Goal: Information Seeking & Learning: Learn about a topic

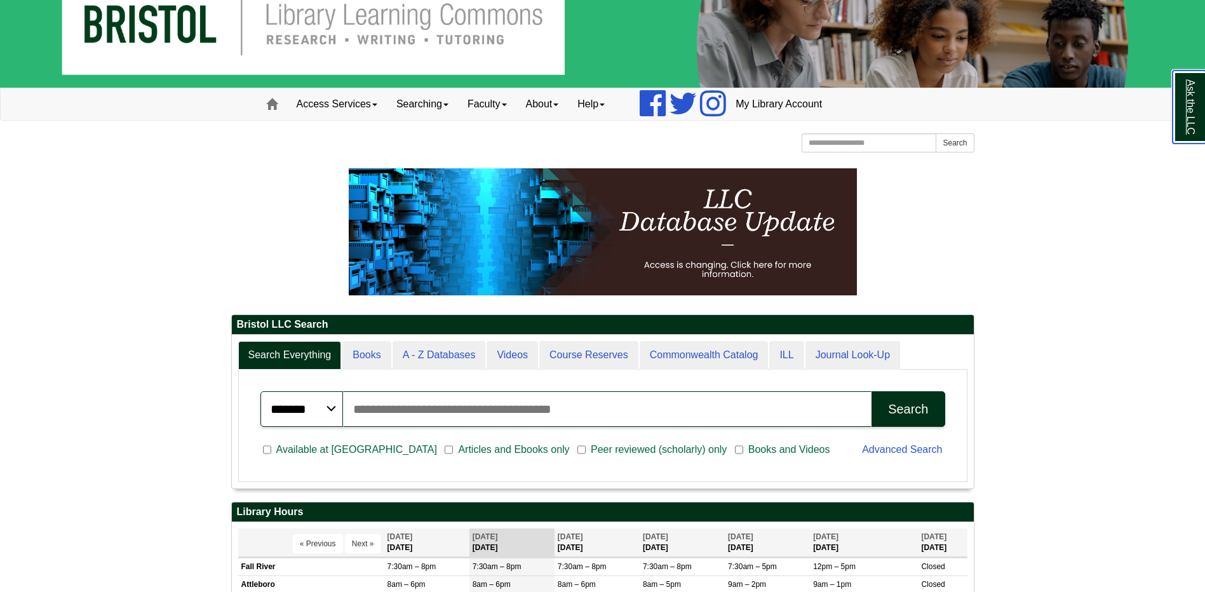
scroll to position [63, 0]
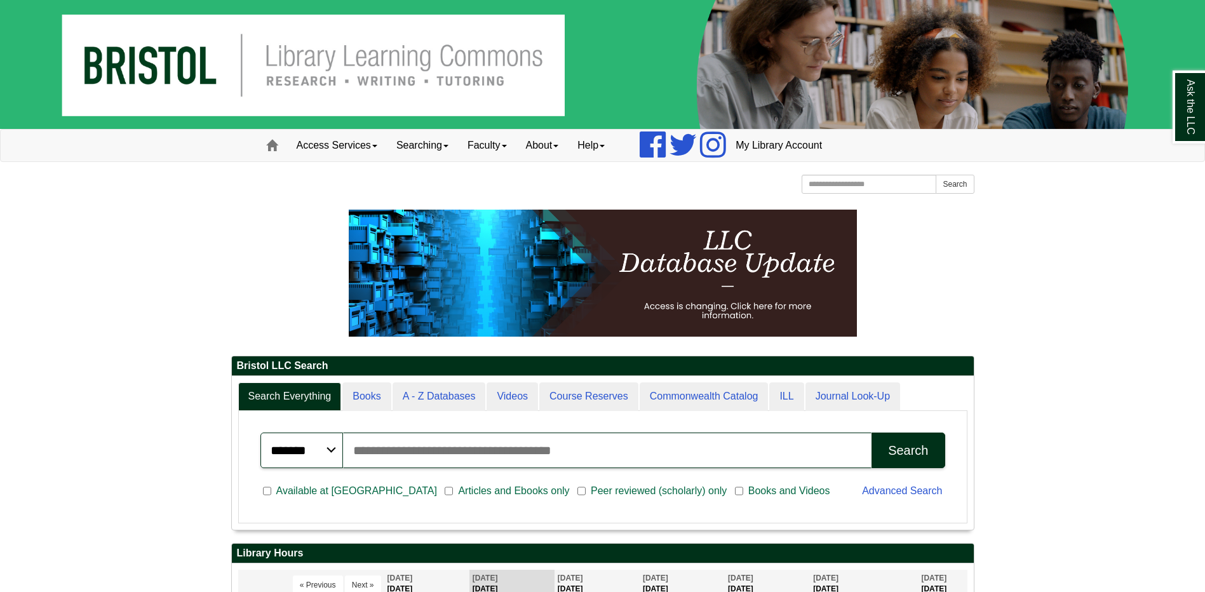
click at [557, 442] on input "Search articles, books, journals & more" at bounding box center [607, 450] width 529 height 36
click at [537, 445] on input "********" at bounding box center [607, 450] width 529 height 36
type input "**********"
click at [871, 432] on button "Search" at bounding box center [907, 450] width 73 height 36
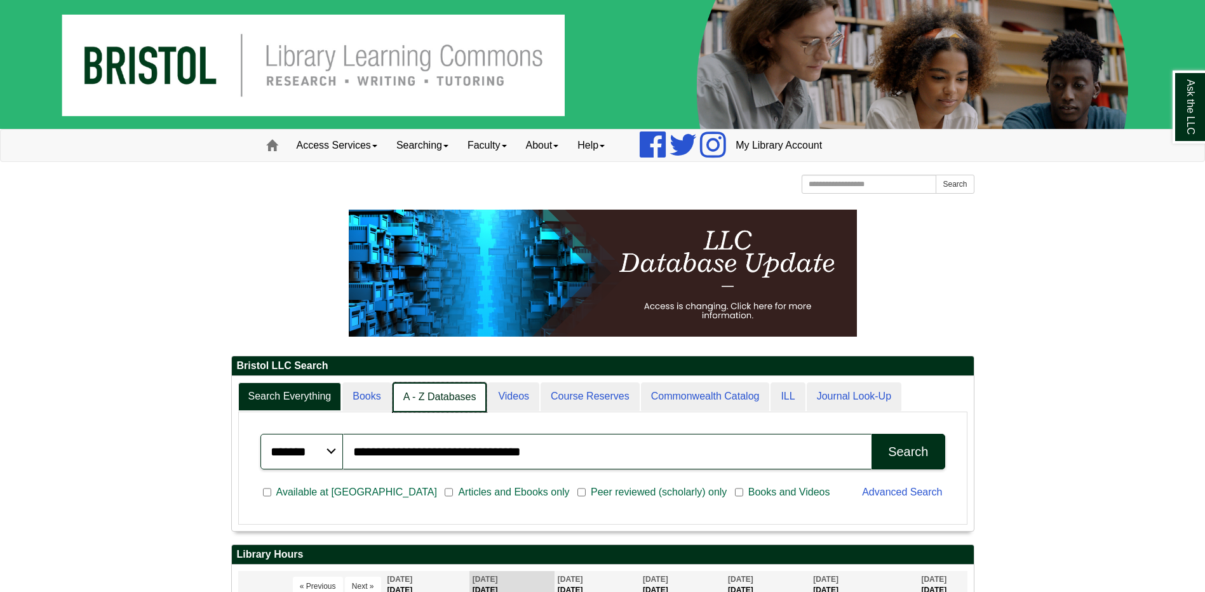
scroll to position [6, 6]
click at [448, 400] on link "A - Z Databases" at bounding box center [439, 397] width 95 height 30
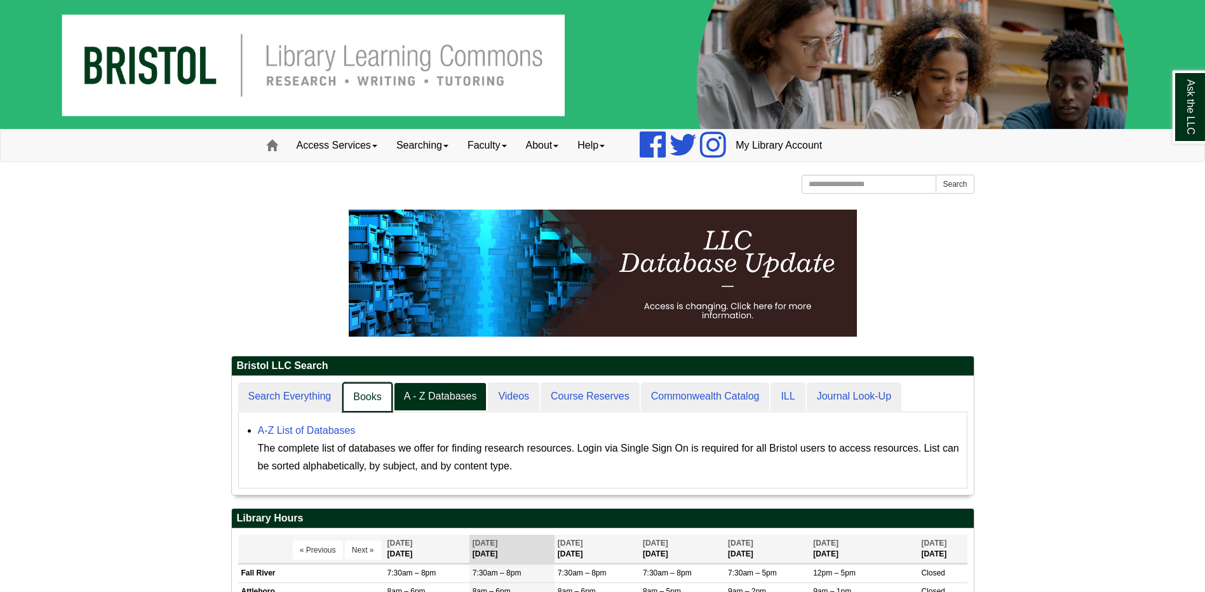
click at [368, 395] on link "Books" at bounding box center [367, 397] width 50 height 30
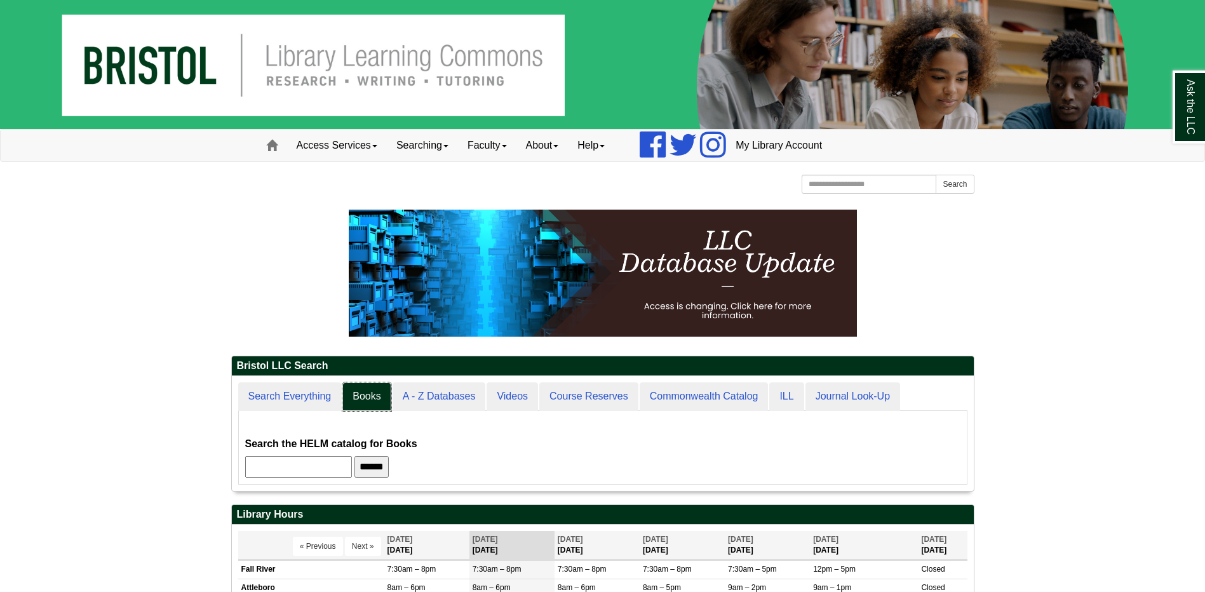
scroll to position [115, 742]
click at [352, 457] on input "text" at bounding box center [298, 467] width 107 height 22
paste input "**********"
click at [377, 456] on input "******" at bounding box center [394, 467] width 34 height 22
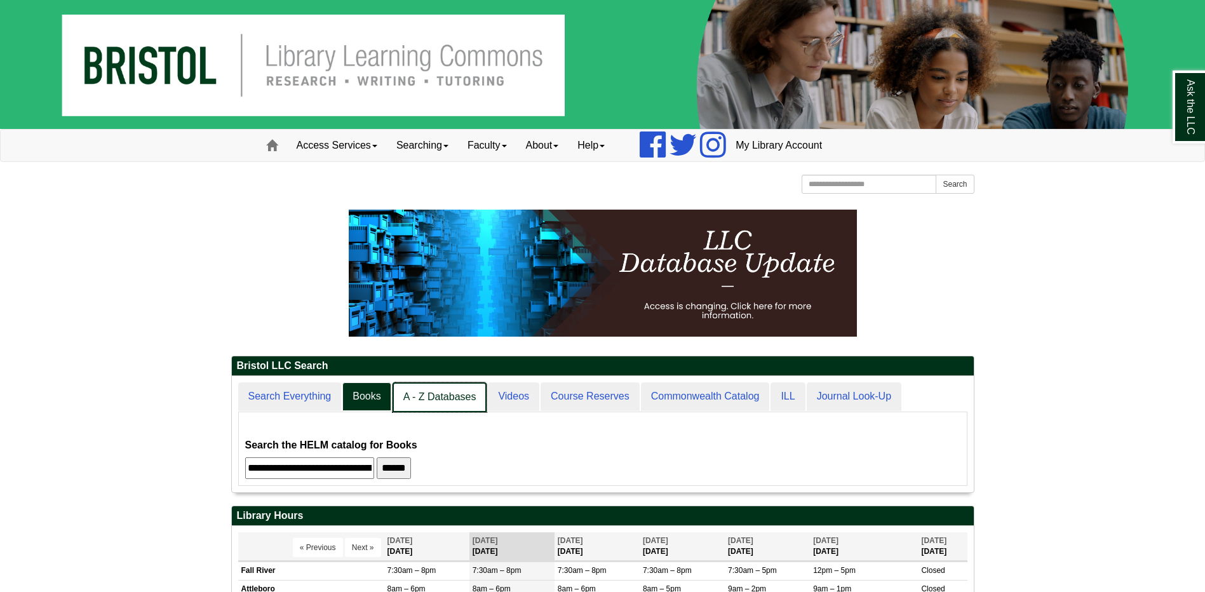
scroll to position [116, 742]
click at [418, 389] on link "A - Z Databases" at bounding box center [439, 397] width 95 height 30
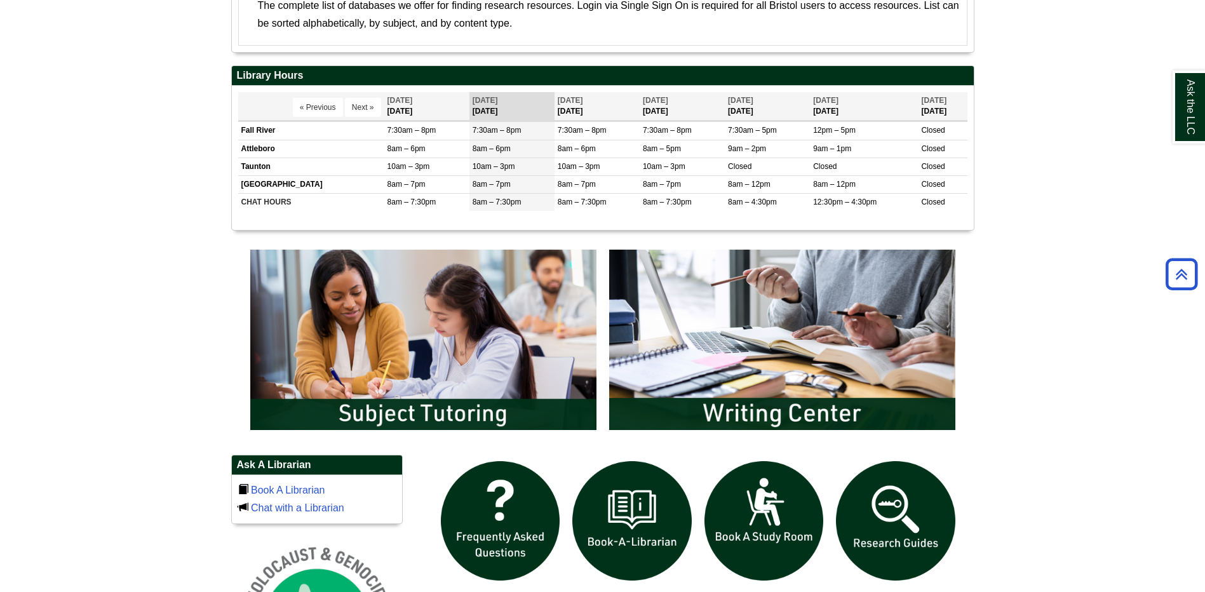
scroll to position [508, 0]
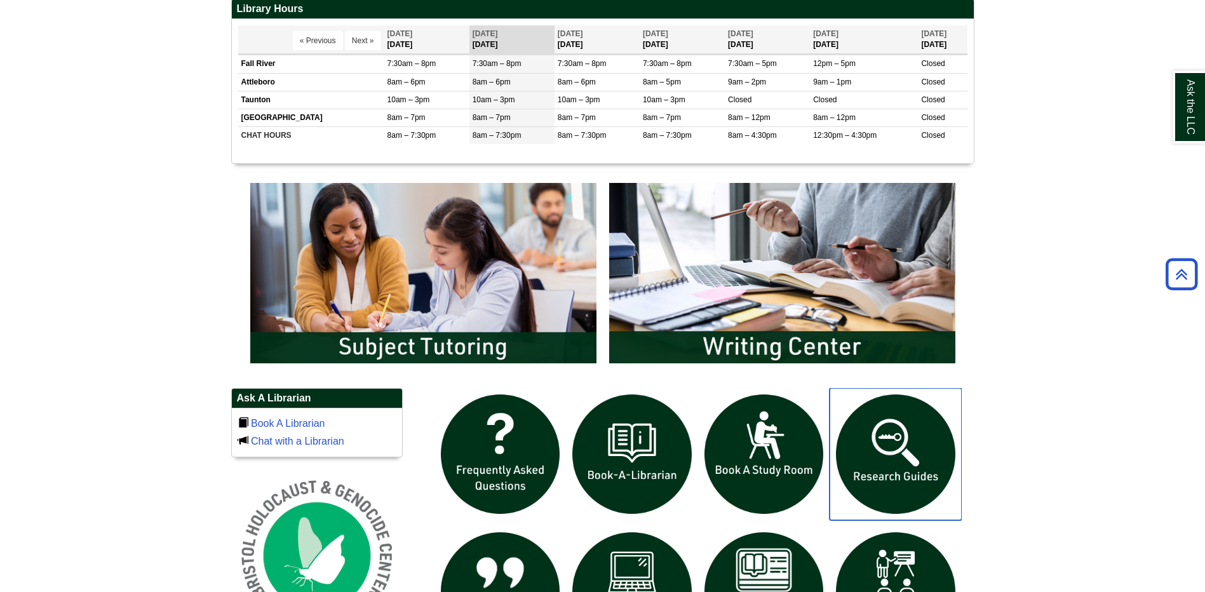
click at [897, 469] on img "slideshow" at bounding box center [895, 454] width 132 height 132
click at [298, 423] on link "Book A Librarian" at bounding box center [288, 423] width 74 height 11
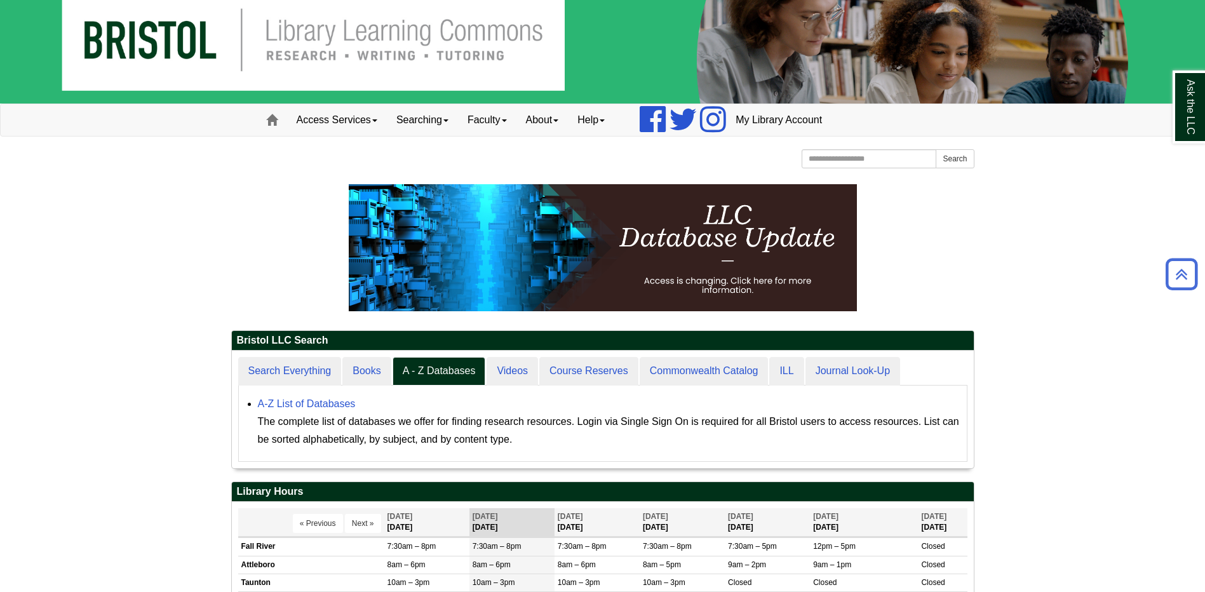
scroll to position [0, 0]
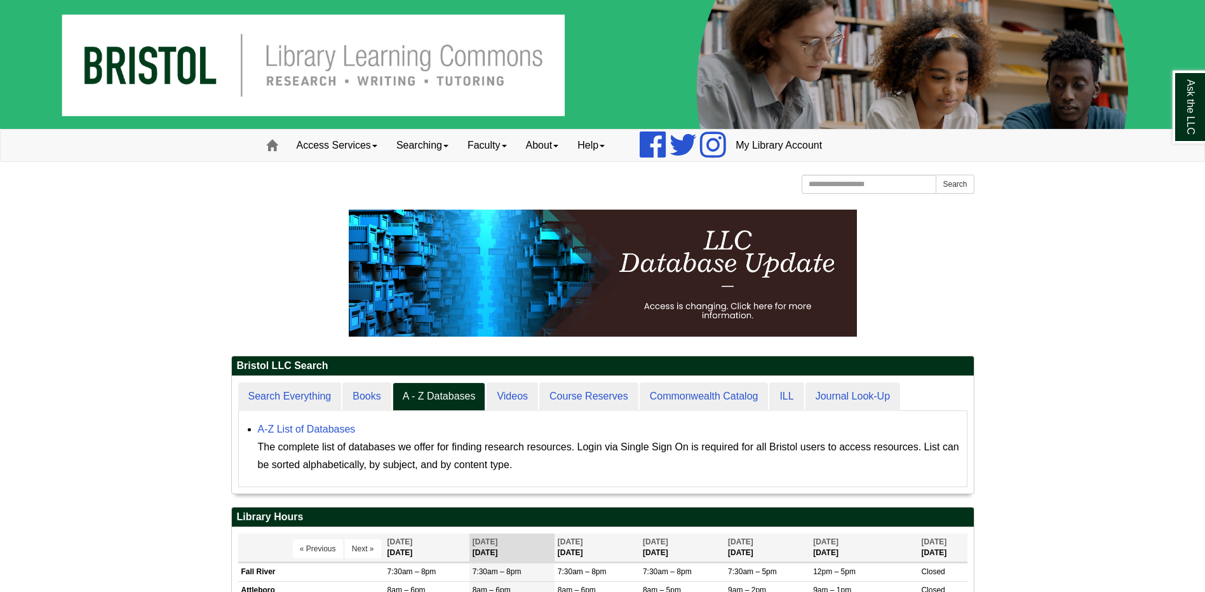
click at [325, 53] on img at bounding box center [602, 64] width 1205 height 129
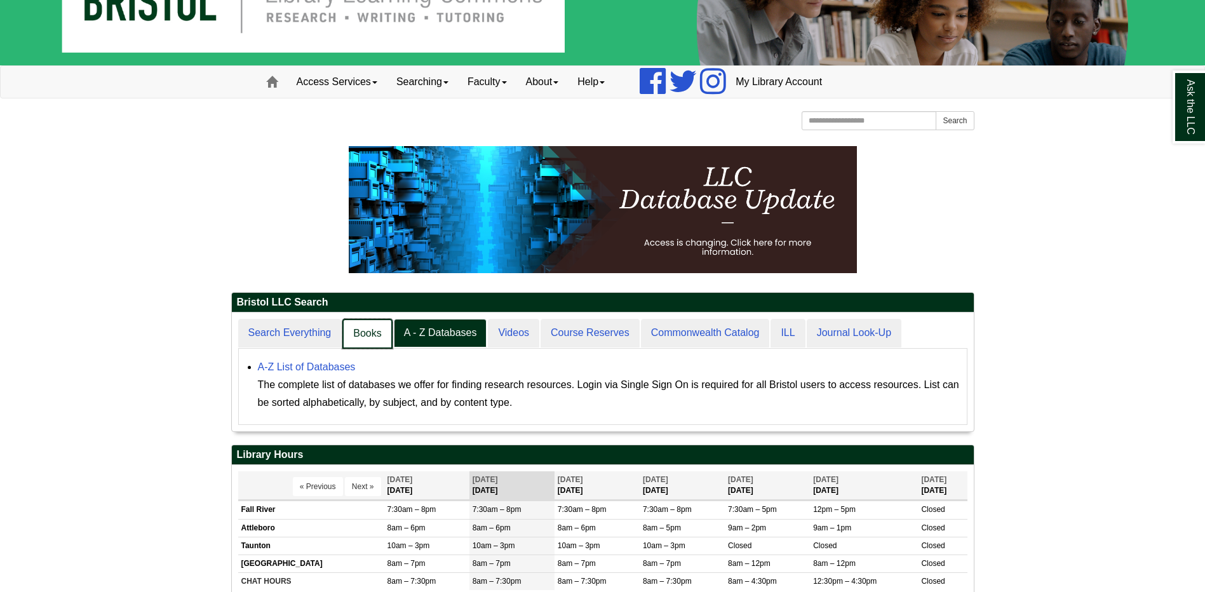
scroll to position [6, 6]
click at [373, 327] on link "Books" at bounding box center [367, 334] width 50 height 30
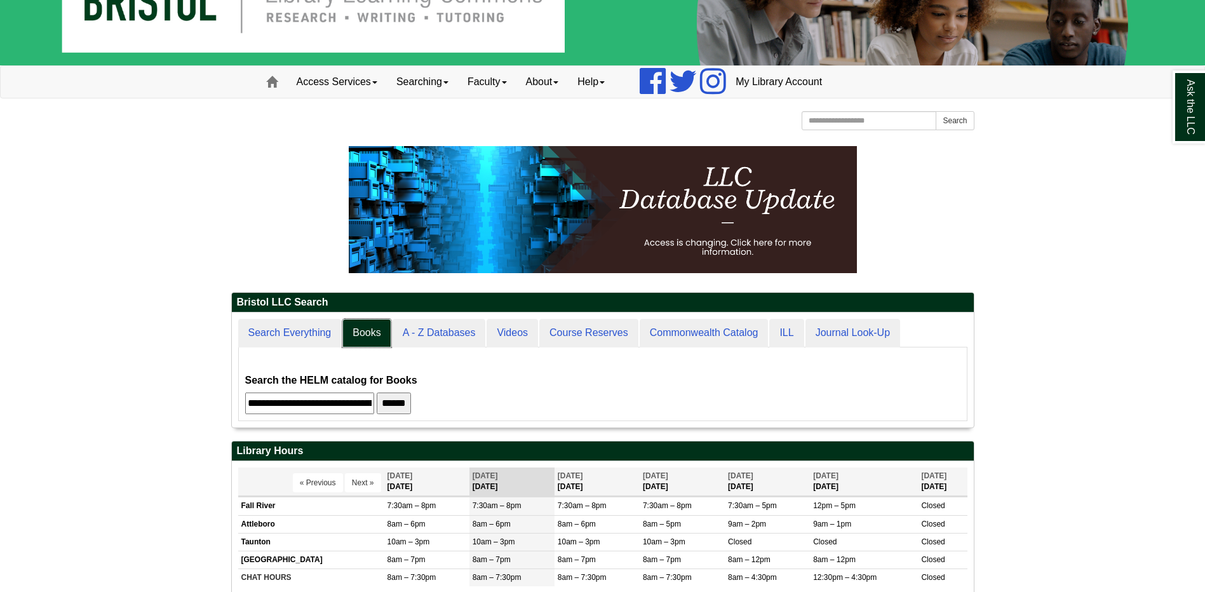
scroll to position [115, 742]
click at [354, 401] on input "**********" at bounding box center [309, 403] width 129 height 22
drag, startPoint x: 370, startPoint y: 402, endPoint x: 201, endPoint y: 411, distance: 169.8
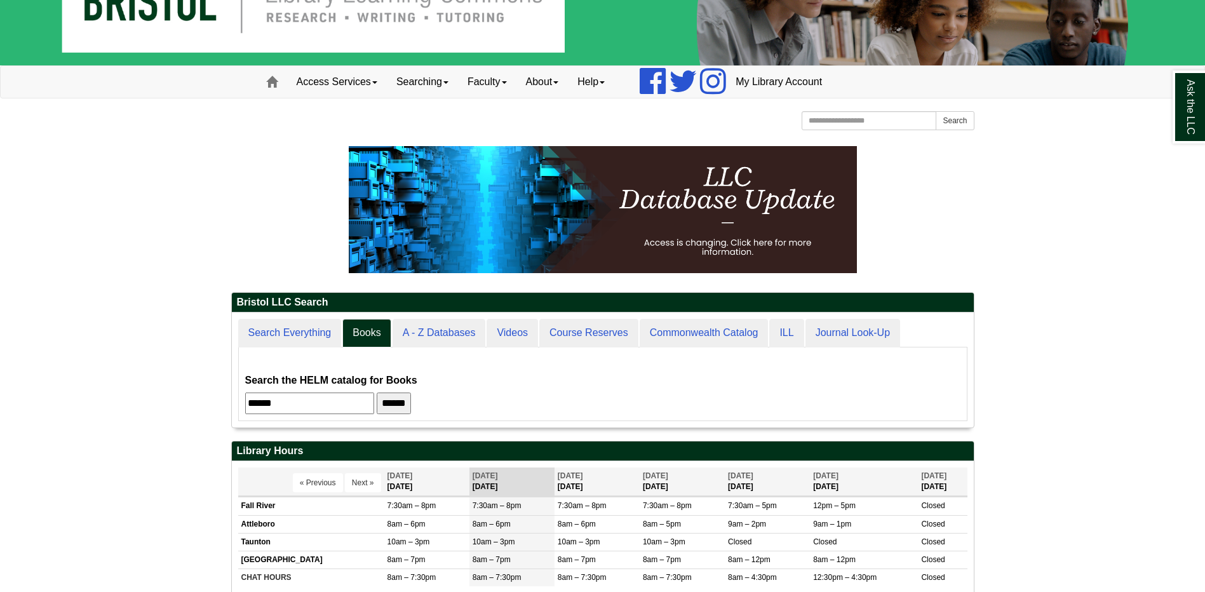
scroll to position [115, 742]
type input "******"
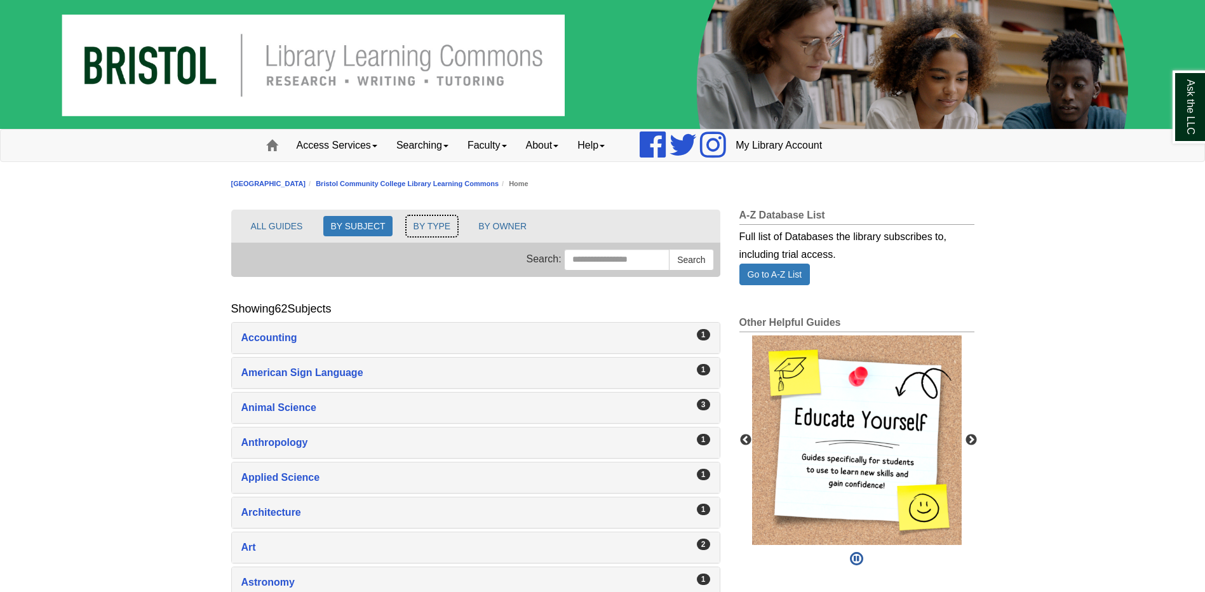
click at [437, 220] on button "BY TYPE" at bounding box center [431, 226] width 51 height 20
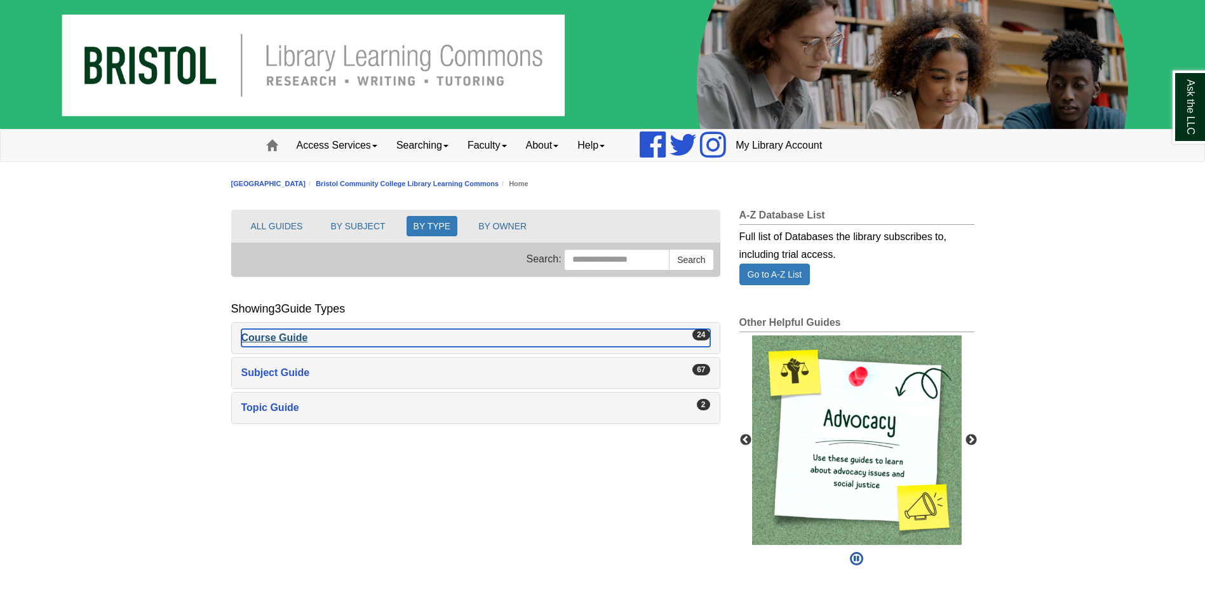
click at [280, 330] on div "Course Guide , 24 guides" at bounding box center [475, 338] width 469 height 18
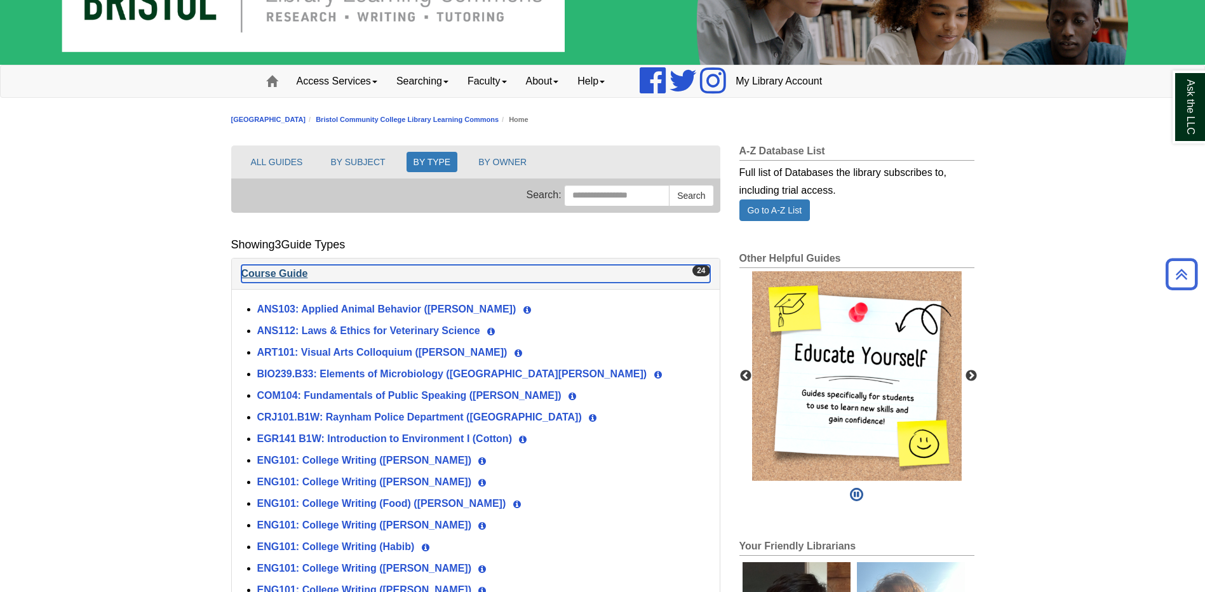
scroll to position [63, 0]
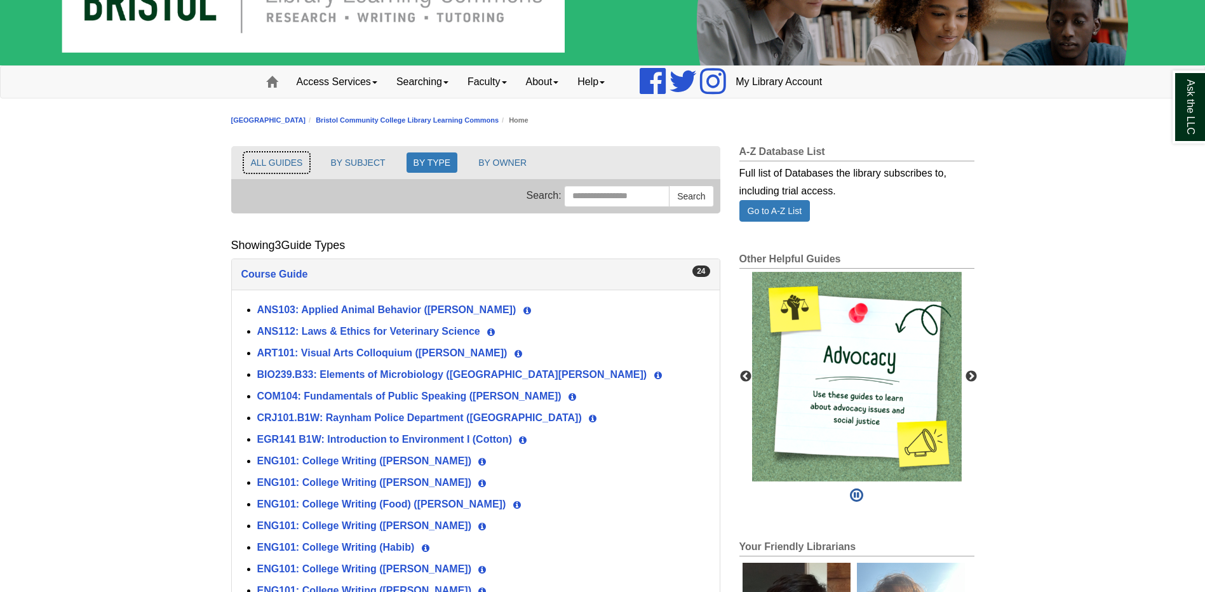
click at [264, 152] on button "ALL GUIDES" at bounding box center [277, 162] width 66 height 20
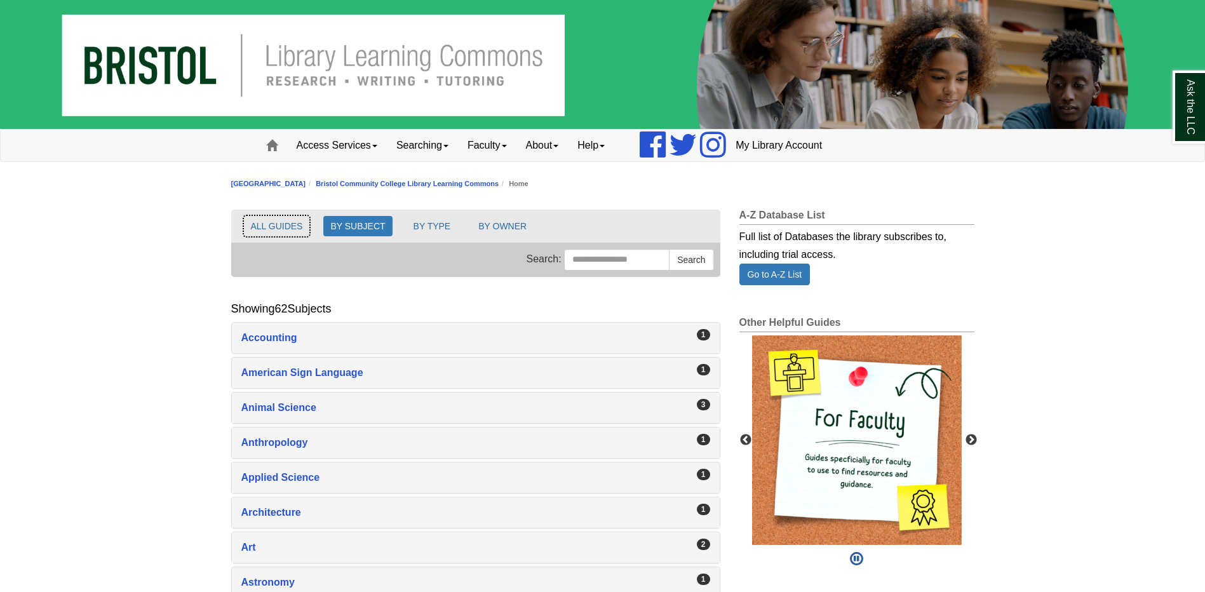
click at [276, 225] on button "ALL GUIDES" at bounding box center [277, 226] width 66 height 20
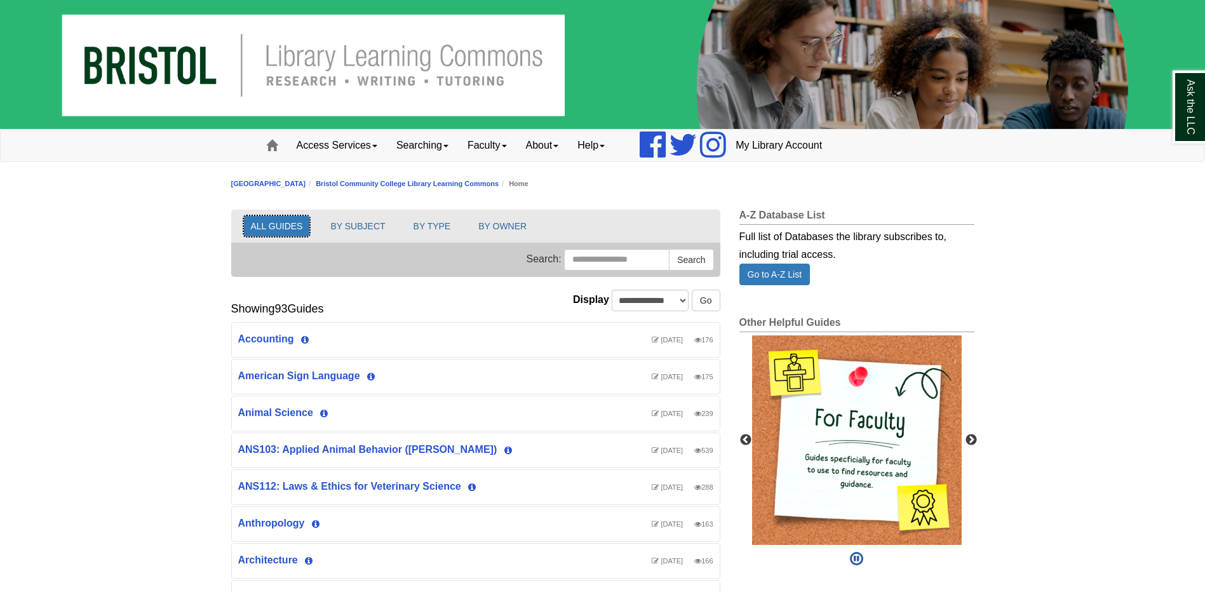
scroll to position [34, 488]
